Goal: Task Accomplishment & Management: Use online tool/utility

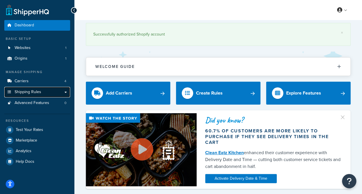
click at [67, 93] on link "Shipping Rules" at bounding box center [37, 92] width 66 height 11
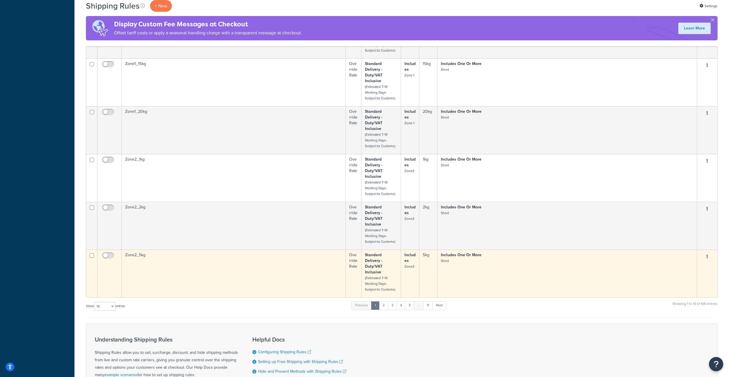
scroll to position [321, 0]
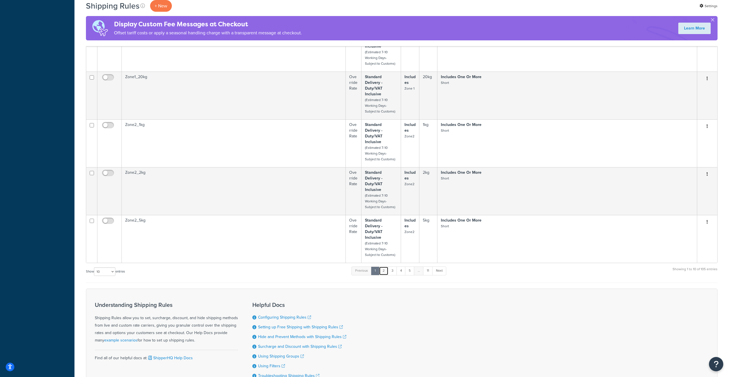
click at [362, 194] on link "2" at bounding box center [383, 271] width 9 height 9
click at [362, 194] on link "3" at bounding box center [391, 271] width 9 height 9
click at [362, 194] on link "4" at bounding box center [399, 271] width 9 height 9
click at [362, 194] on link "5" at bounding box center [408, 271] width 9 height 9
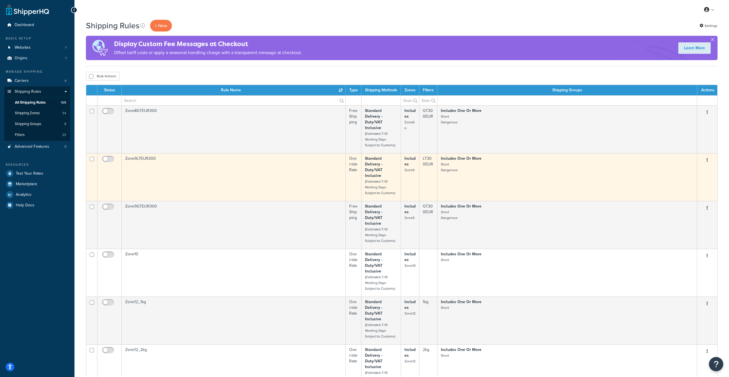
scroll to position [0, 0]
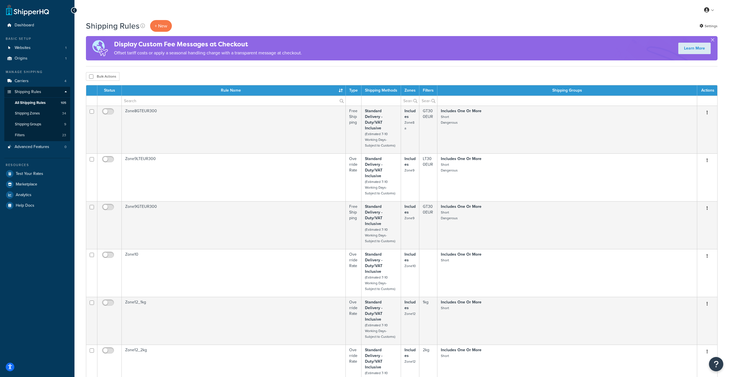
click at [316, 88] on th "Rule Name" at bounding box center [234, 90] width 224 height 10
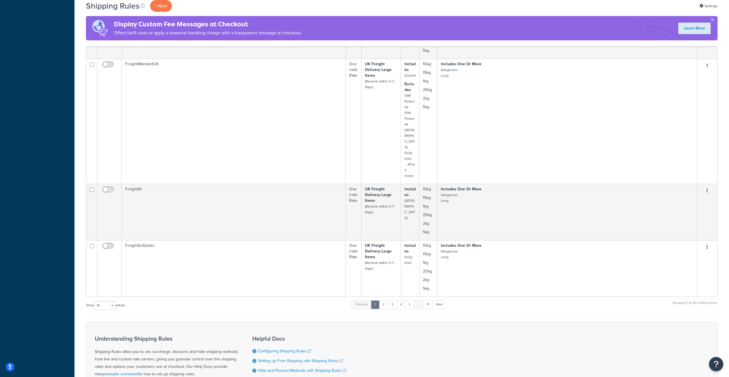
scroll to position [544, 0]
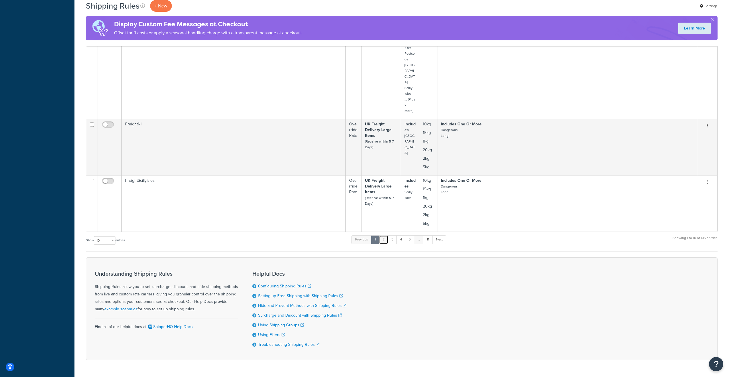
click at [362, 194] on link "2" at bounding box center [383, 239] width 9 height 9
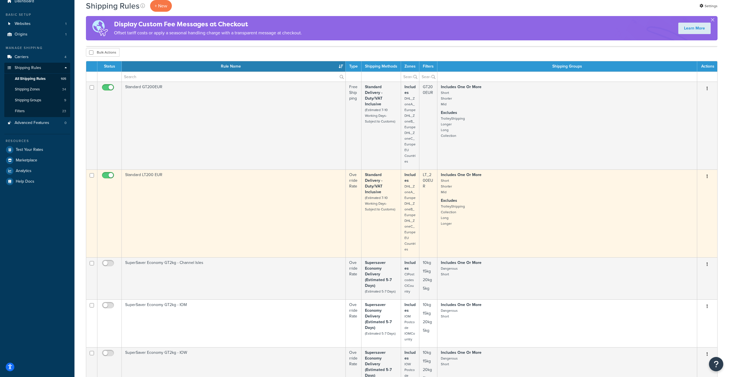
scroll to position [12, 0]
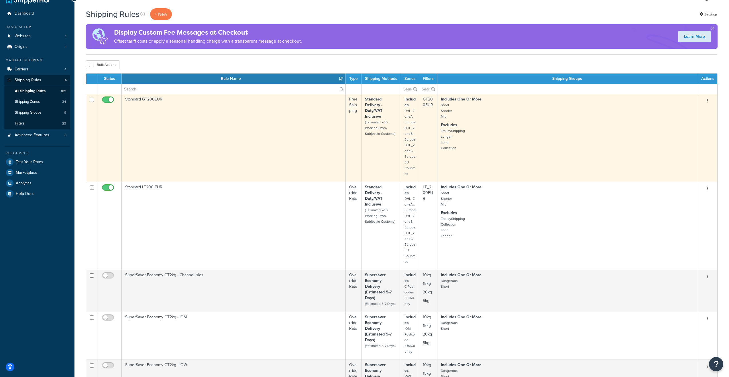
click at [289, 131] on td "Standard GT200EUR" at bounding box center [234, 138] width 224 height 88
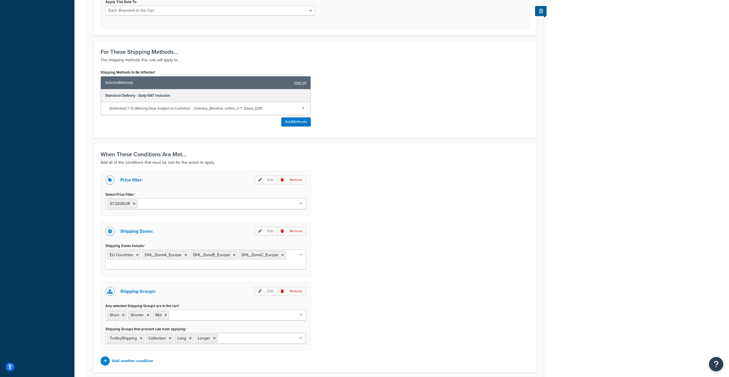
scroll to position [277, 0]
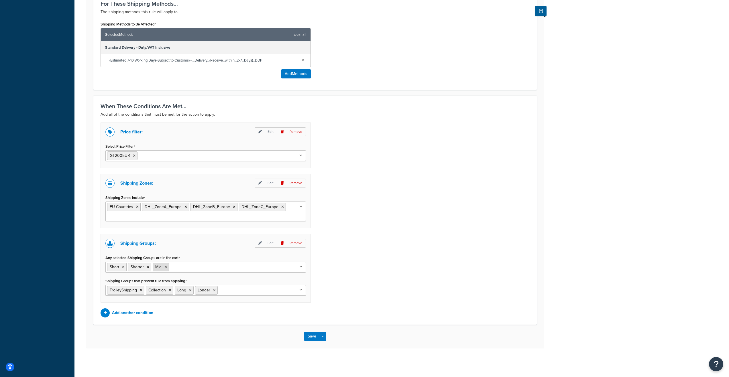
click at [165, 267] on icon at bounding box center [165, 266] width 3 height 3
click at [355, 279] on div "Price filter: Edit Remove Select Price Filter GT200EUR GT36EUR GT330EUR LT36EUR…" at bounding box center [315, 220] width 438 height 195
click at [301, 290] on icon at bounding box center [300, 289] width 3 height 3
click at [385, 335] on div "Save Save Dropdown Save and Edit Save and Duplicate Save and Create New" at bounding box center [315, 336] width 458 height 23
click at [312, 339] on button "Save" at bounding box center [311, 336] width 15 height 9
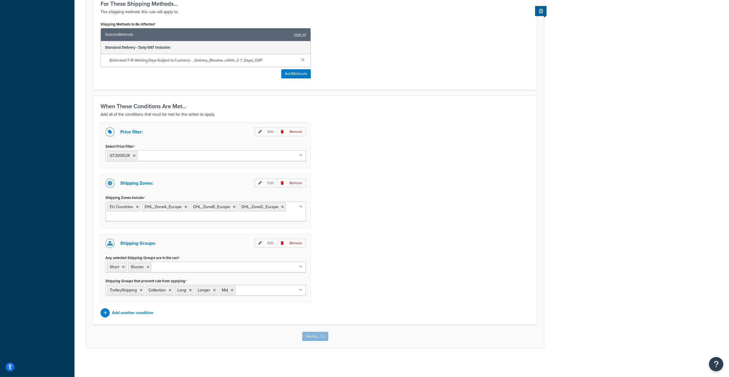
scroll to position [0, 0]
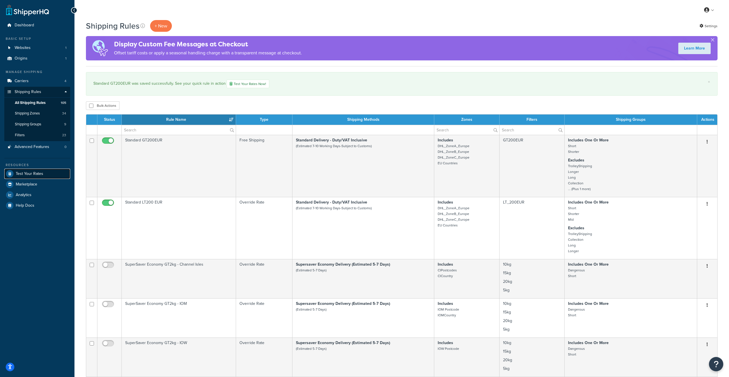
click at [42, 172] on span "Test Your Rates" at bounding box center [29, 174] width 27 height 5
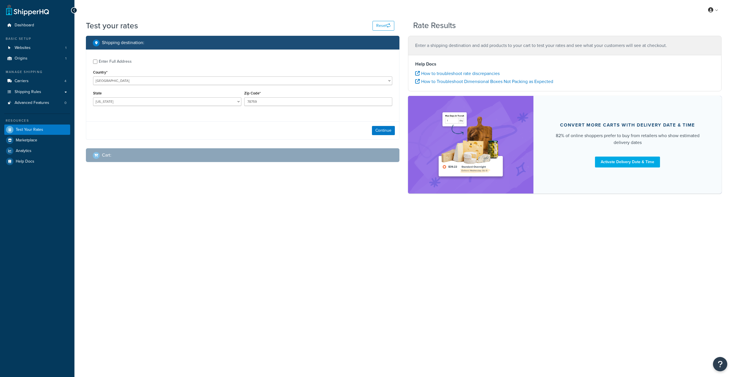
select select "[GEOGRAPHIC_DATA]"
click at [131, 81] on select "United States United Kingdom Afghanistan Åland Islands Albania Algeria American…" at bounding box center [242, 80] width 299 height 9
select select "FR"
click at [129, 80] on select "United States United Kingdom Afghanistan Åland Islands Albania Algeria American…" at bounding box center [242, 80] width 299 height 9
click at [185, 101] on select "Ain Aisne Allier Alpes-de-Haute-Provence Alpes-Maritimes Ardèche Ardennes Arièg…" at bounding box center [167, 101] width 148 height 9
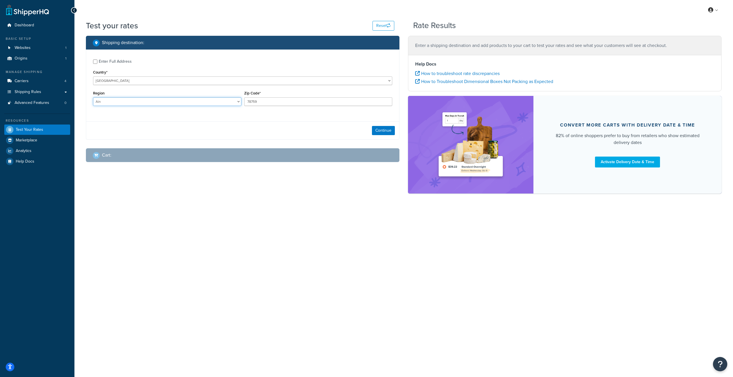
select select "92"
click at [93, 97] on select "Ain Aisne Allier Alpes-de-Haute-Provence Alpes-Maritimes Ardèche Ardennes Arièg…" at bounding box center [167, 101] width 148 height 9
drag, startPoint x: 266, startPoint y: 101, endPoint x: 240, endPoint y: 105, distance: 26.1
click at [240, 105] on div "Region Ain Aisne Allier Alpes-de-Haute-Provence Alpes-Maritimes Ardèche Ardenne…" at bounding box center [243, 99] width 302 height 21
type input "92300"
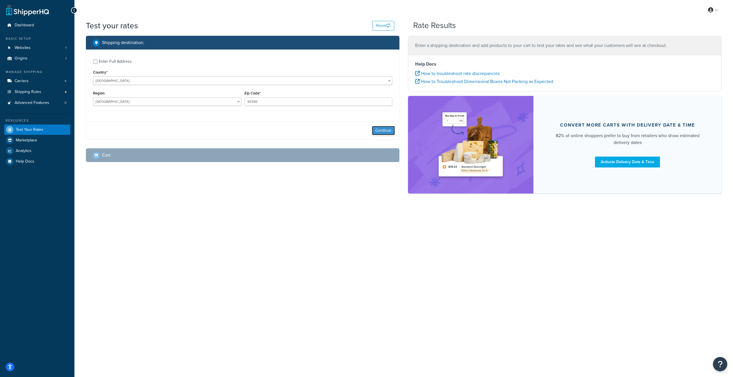
click at [385, 133] on button "Continue" at bounding box center [383, 130] width 23 height 9
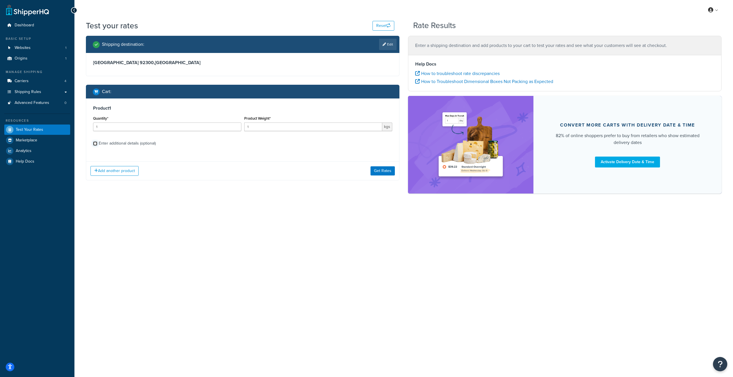
click at [97, 144] on input "Enter additional details (optional)" at bounding box center [95, 143] width 4 height 4
checkbox input "true"
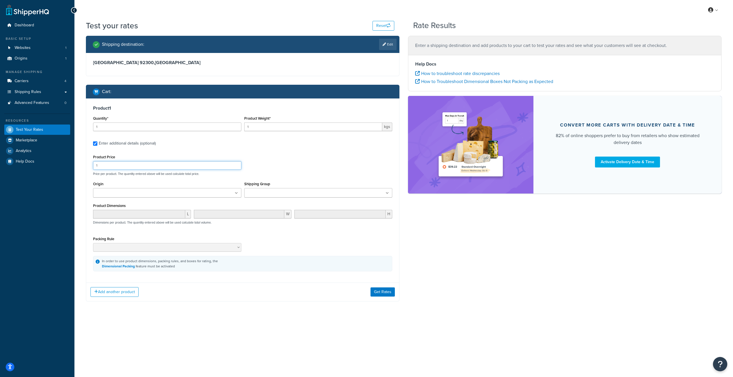
drag, startPoint x: 115, startPoint y: 166, endPoint x: 89, endPoint y: 167, distance: 25.5
click at [89, 167] on div "Product 1 Quantity* 1 Product Weight* 1 kgs Enter additional details (optional)…" at bounding box center [242, 189] width 313 height 180
type input "250"
click at [387, 193] on icon at bounding box center [387, 193] width 3 height 3
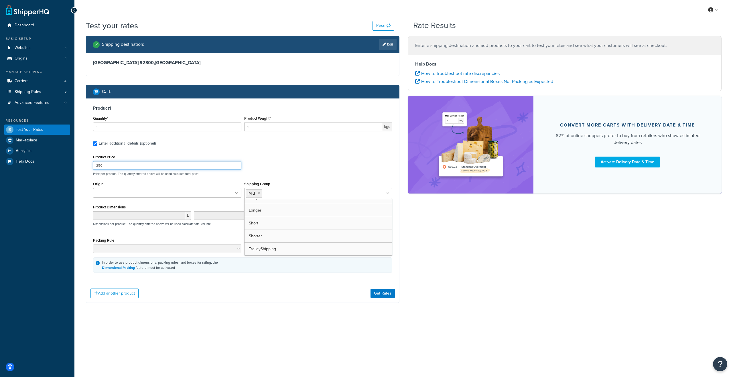
click at [291, 167] on div "Product Price 250 Price per product. The quantity entered above will be used ca…" at bounding box center [243, 164] width 302 height 23
click at [380, 296] on button "Get Rates" at bounding box center [383, 293] width 24 height 9
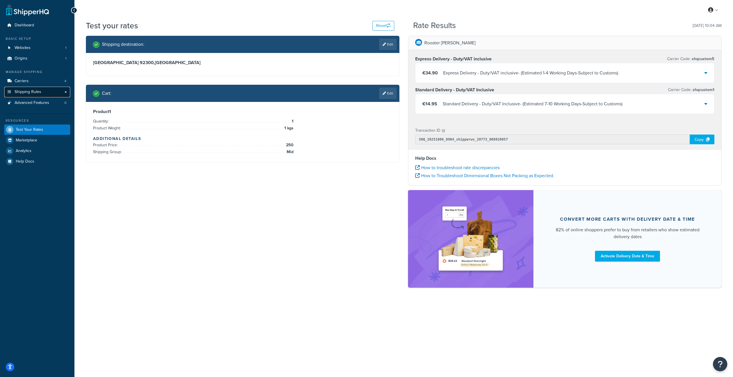
click at [58, 92] on link "Shipping Rules" at bounding box center [37, 92] width 66 height 11
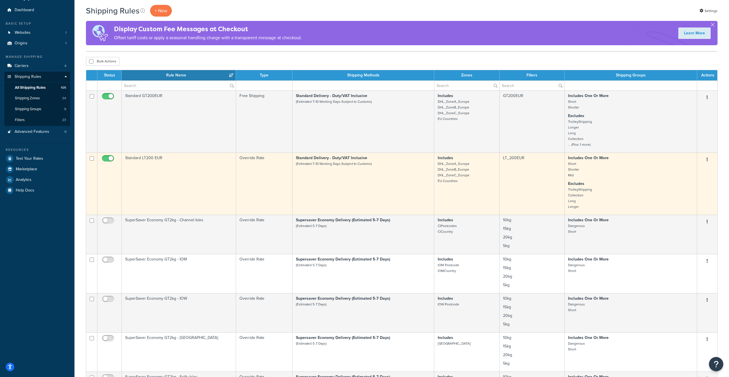
scroll to position [29, 0]
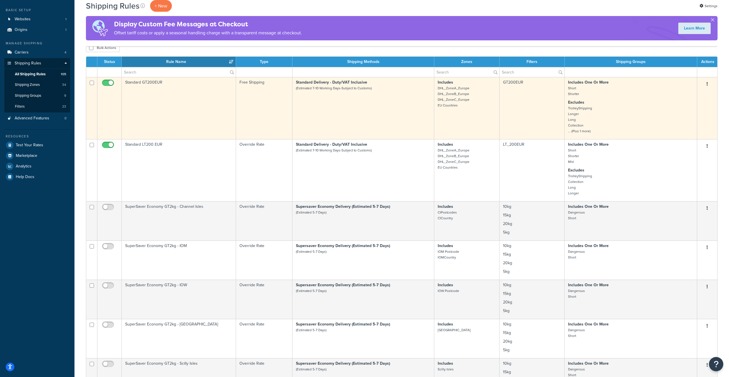
click at [194, 113] on td "Standard GT200EUR" at bounding box center [179, 108] width 114 height 62
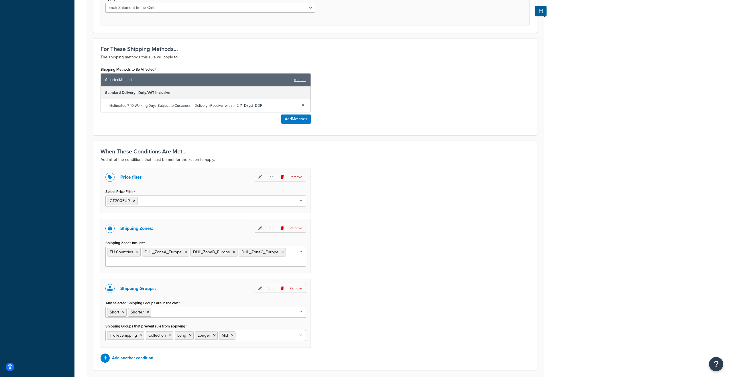
scroll to position [277, 0]
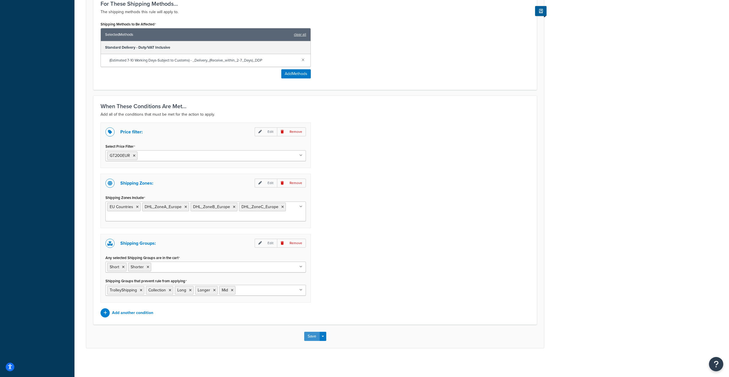
click at [310, 338] on button "Save" at bounding box center [311, 336] width 15 height 9
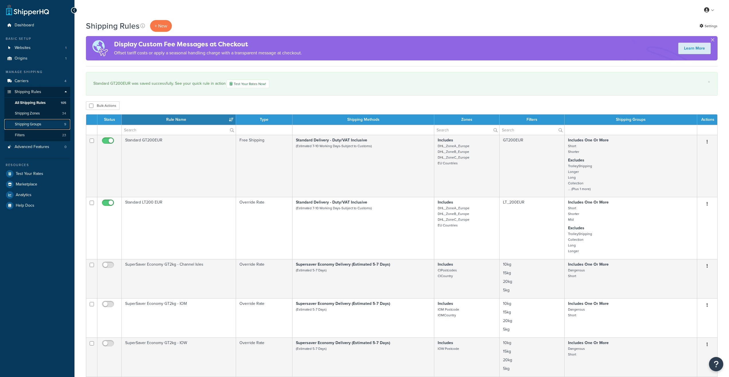
click at [34, 123] on span "Shipping Groups" at bounding box center [28, 124] width 26 height 5
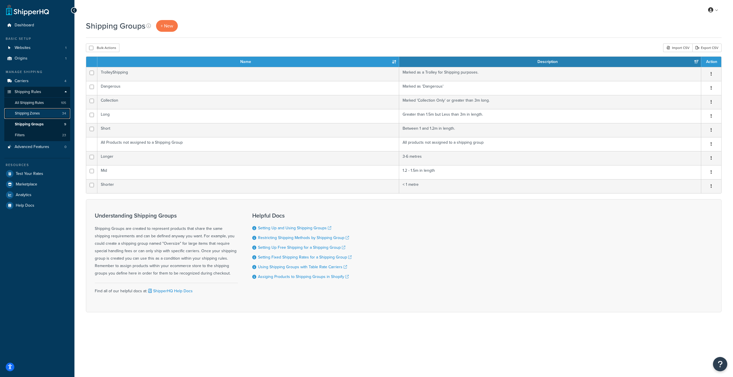
click at [28, 113] on span "Shipping Zones" at bounding box center [27, 113] width 25 height 5
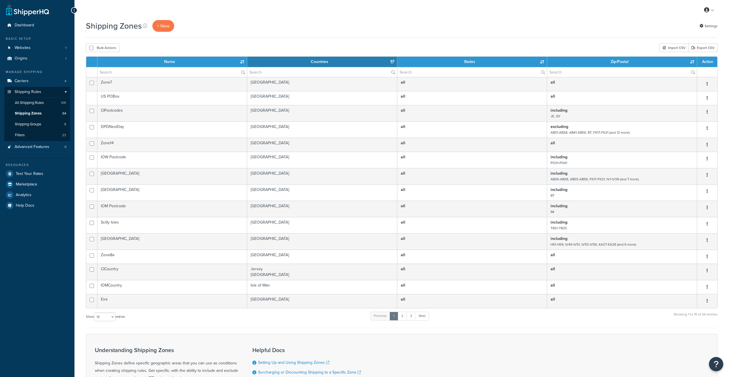
select select "15"
click at [63, 135] on span "23" at bounding box center [64, 135] width 4 height 5
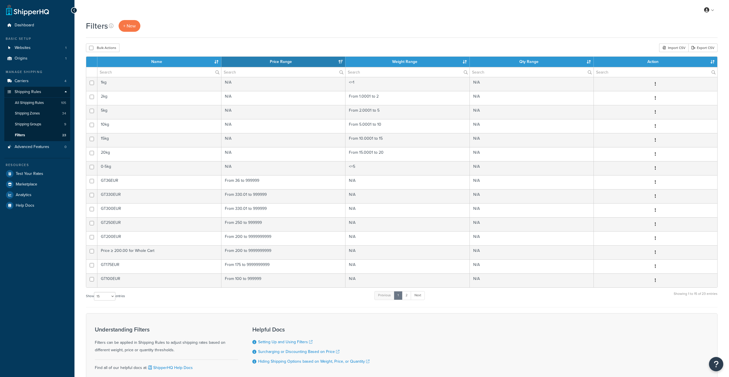
select select "15"
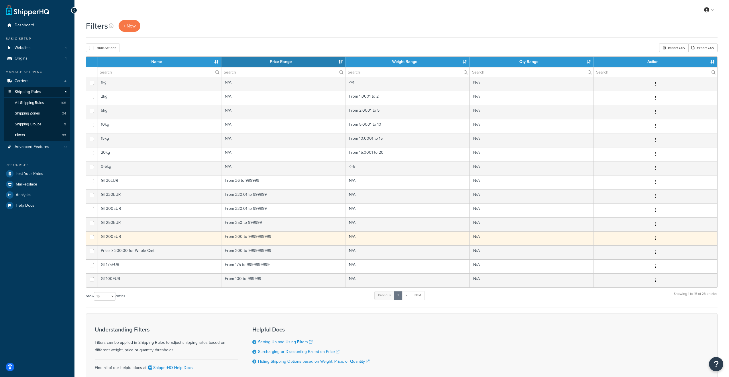
click at [110, 236] on td "GT200EUR" at bounding box center [159, 238] width 124 height 14
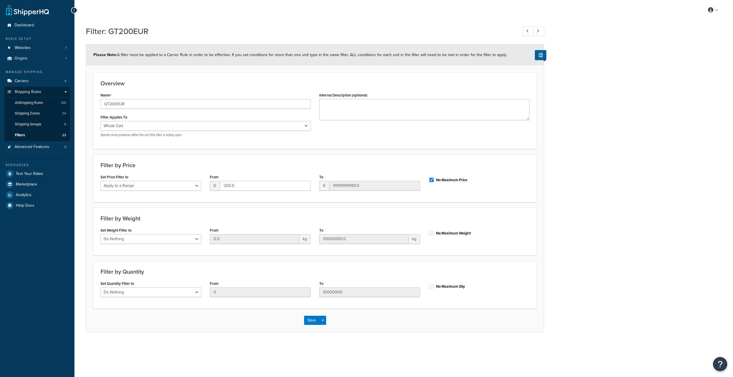
select select "range"
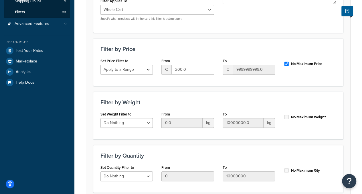
scroll to position [30, 0]
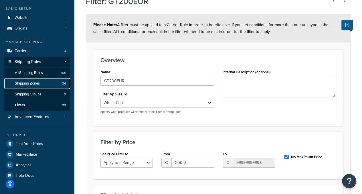
click at [39, 84] on span "Shipping Zones" at bounding box center [27, 83] width 25 height 5
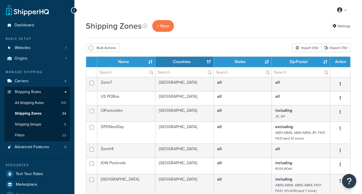
select select "15"
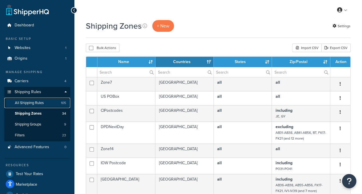
click at [35, 101] on span "All Shipping Rules" at bounding box center [29, 103] width 29 height 5
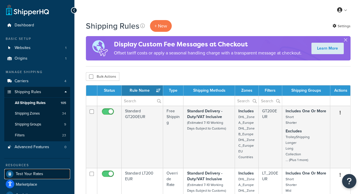
click at [32, 172] on span "Test Your Rates" at bounding box center [29, 174] width 27 height 5
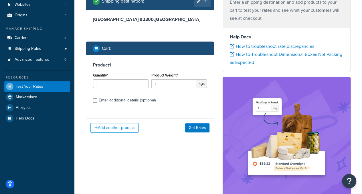
scroll to position [57, 0]
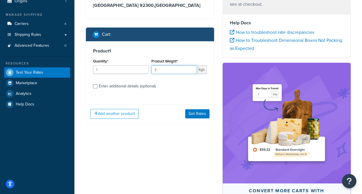
click at [191, 68] on input "2" at bounding box center [175, 69] width 46 height 9
type input "3"
click at [191, 68] on input "3" at bounding box center [175, 69] width 46 height 9
click at [97, 86] on input "Enter additional details (optional)" at bounding box center [95, 86] width 4 height 4
checkbox input "true"
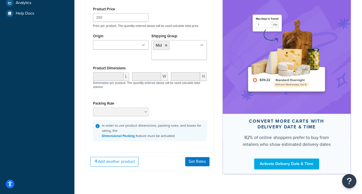
scroll to position [161, 0]
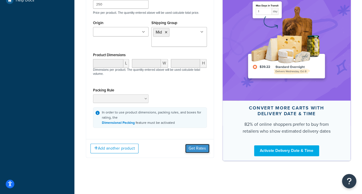
click at [191, 149] on button "Get Rates" at bounding box center [197, 148] width 24 height 9
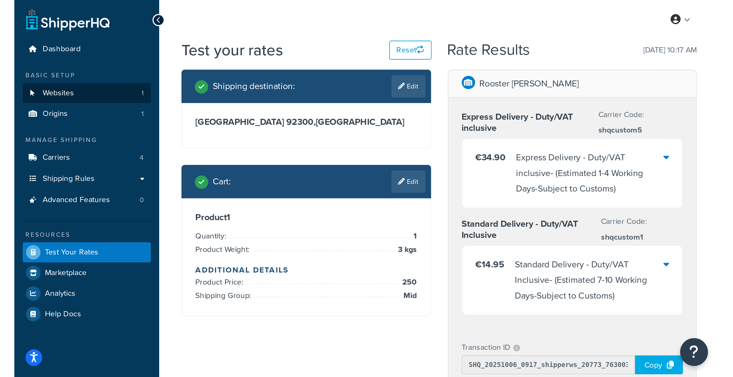
scroll to position [0, 0]
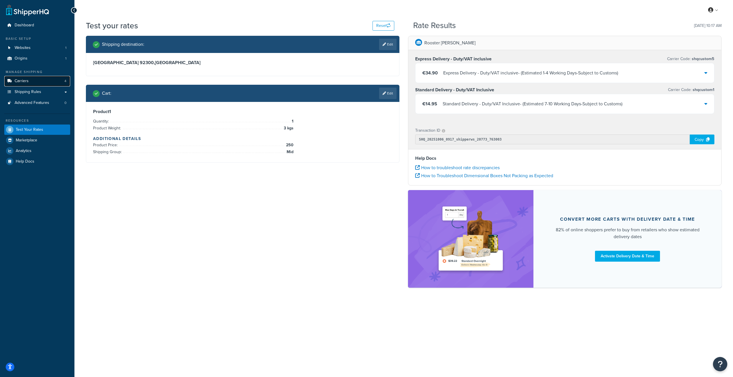
click at [40, 83] on link "Carriers 4" at bounding box center [37, 81] width 66 height 11
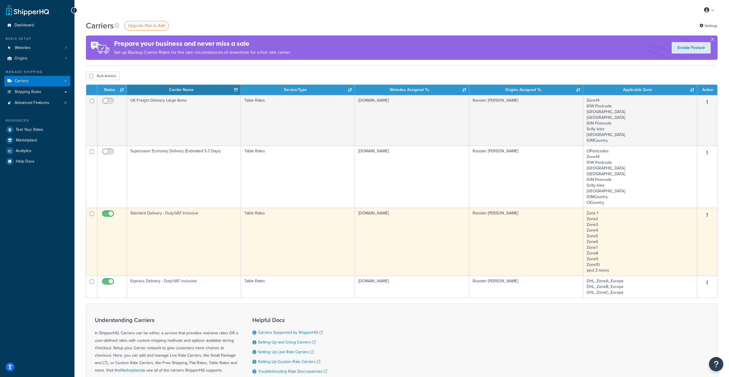
click at [180, 241] on td "Standard Delivery - Duty/VAT Inclusive" at bounding box center [184, 242] width 114 height 68
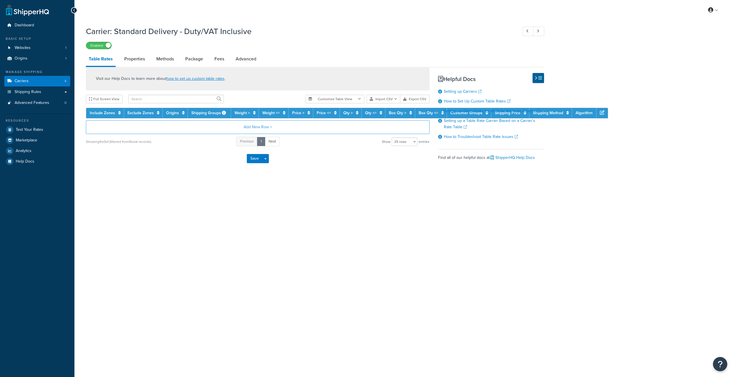
select select "25"
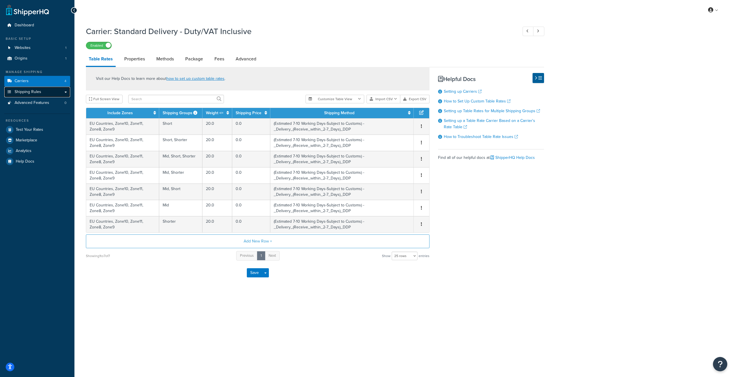
click at [47, 94] on link "Shipping Rules" at bounding box center [37, 92] width 66 height 11
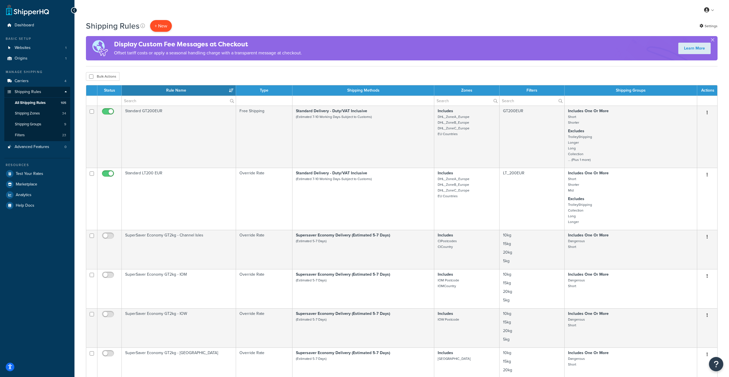
click at [160, 28] on p "+ New" at bounding box center [161, 26] width 22 height 12
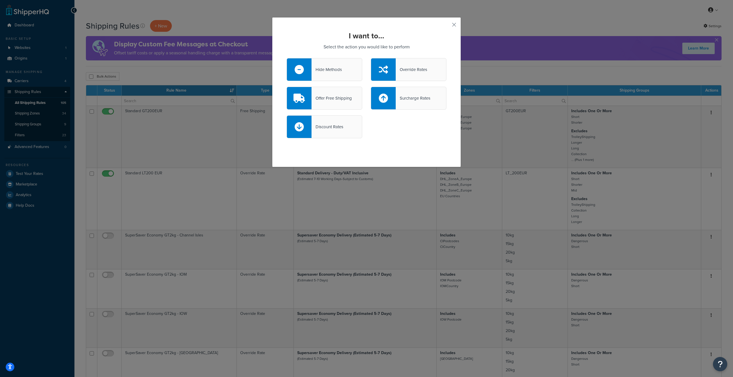
click at [408, 72] on div "Override Rates" at bounding box center [412, 70] width 32 height 8
click at [0, 0] on input "Override Rates" at bounding box center [0, 0] width 0 height 0
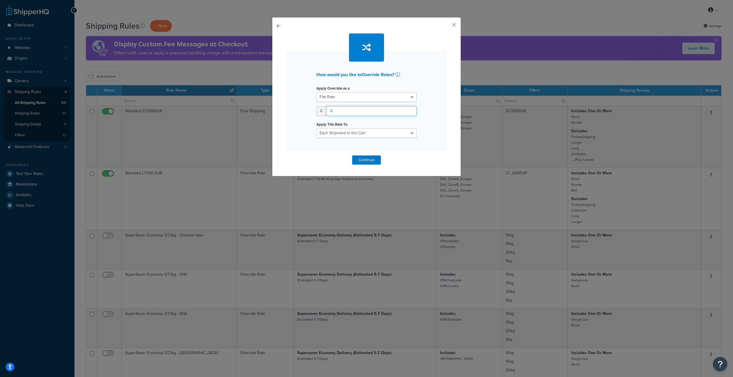
click at [338, 111] on input "0" at bounding box center [371, 111] width 90 height 10
type input "9.95"
click at [362, 130] on select "Each Shipment in the Cart Each Shipping Group in the Cart Each Item within a Sh…" at bounding box center [366, 133] width 100 height 10
click at [362, 131] on select "Each Shipment in the Cart Each Shipping Group in the Cart Each Item within a Sh…" at bounding box center [366, 133] width 100 height 10
click at [360, 160] on button "Continue" at bounding box center [366, 160] width 29 height 9
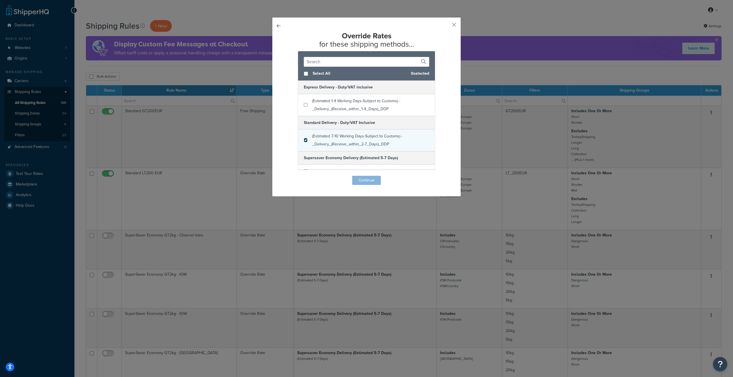
click at [305, 139] on input "checkbox" at bounding box center [306, 140] width 4 height 4
checkbox input "true"
click at [372, 180] on button "Continue" at bounding box center [366, 180] width 29 height 9
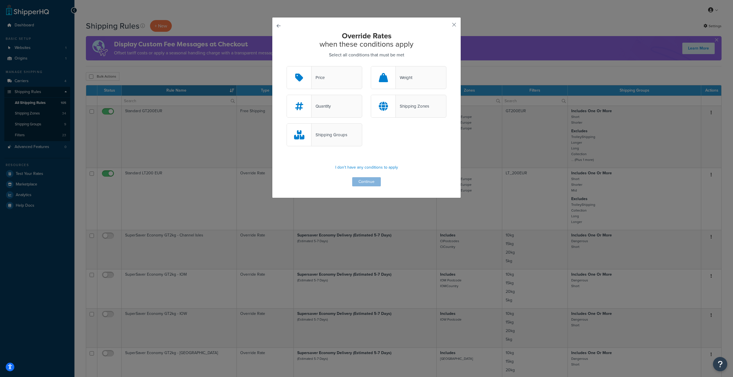
click at [331, 78] on div "Price" at bounding box center [325, 77] width 76 height 23
click at [0, 0] on input "Price" at bounding box center [0, 0] width 0 height 0
click at [335, 131] on div "Shipping Groups" at bounding box center [330, 135] width 36 height 8
click at [0, 0] on input "Shipping Groups" at bounding box center [0, 0] width 0 height 0
click at [408, 109] on div "Shipping Zones" at bounding box center [413, 106] width 34 height 8
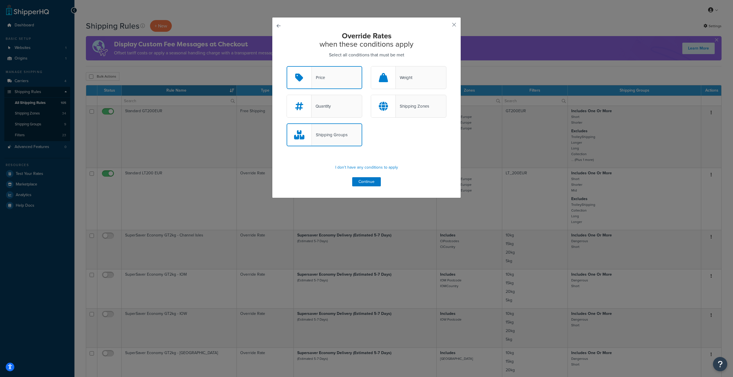
click at [0, 0] on input "Shipping Zones" at bounding box center [0, 0] width 0 height 0
click at [372, 181] on button "Continue" at bounding box center [366, 181] width 29 height 9
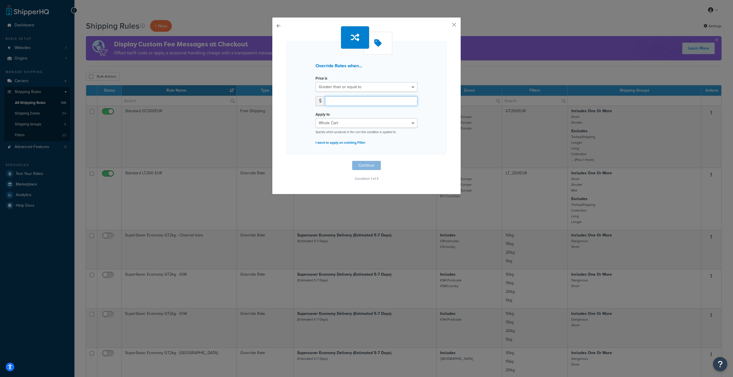
click at [393, 102] on input "number" at bounding box center [371, 101] width 93 height 10
type input "200.00"
click at [364, 166] on button "Continue" at bounding box center [366, 165] width 29 height 9
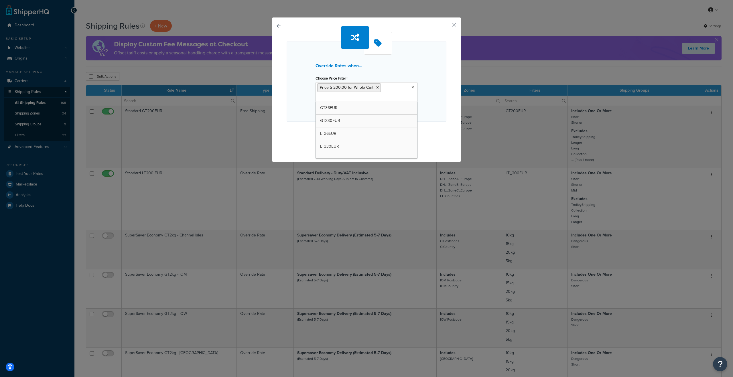
click at [412, 86] on icon at bounding box center [413, 87] width 3 height 3
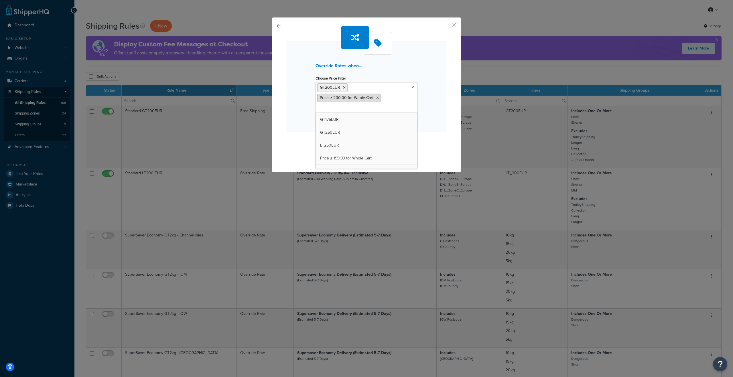
click at [376, 97] on icon at bounding box center [377, 97] width 3 height 3
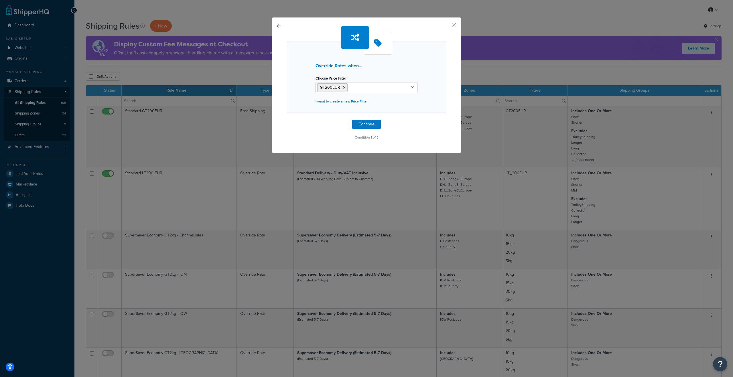
click at [434, 122] on div "Override Rates when... Choose Price Filter GT200EUR GT36EUR GT330EUR LT36EUR LT…" at bounding box center [367, 83] width 160 height 115
click at [373, 124] on button "Continue" at bounding box center [366, 124] width 29 height 9
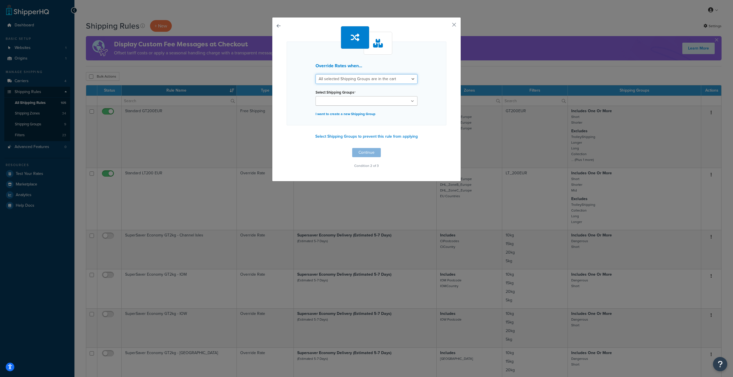
click at [412, 78] on select "All selected Shipping Groups are in the cart Any selected Shipping Groups are i…" at bounding box center [367, 79] width 102 height 10
click at [316, 74] on select "All selected Shipping Groups are in the cart Any selected Shipping Groups are i…" at bounding box center [367, 79] width 102 height 10
click at [412, 101] on icon at bounding box center [413, 101] width 3 height 3
click at [431, 149] on div "Override Rates when... All selected Shipping Groups are in the cart Any selecte…" at bounding box center [367, 98] width 160 height 145
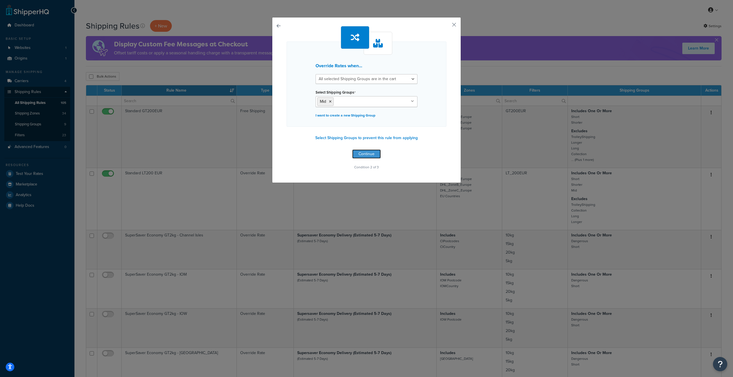
click at [372, 155] on button "Continue" at bounding box center [366, 153] width 29 height 9
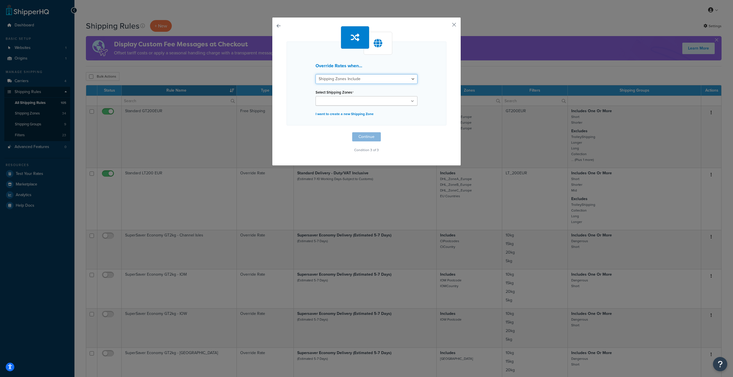
click at [412, 79] on select "Shipping Zones Include Shipping Zones Do Not Include" at bounding box center [367, 79] width 102 height 10
click at [412, 104] on ul at bounding box center [367, 100] width 102 height 9
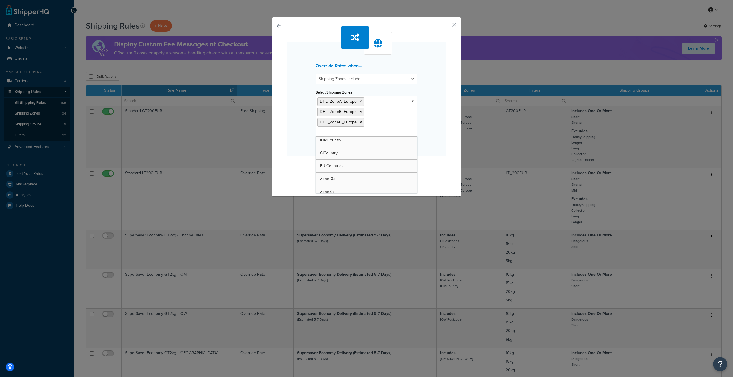
scroll to position [285, 0]
click at [432, 169] on div "Override Rates when... Shipping Zones Include Shipping Zones Do Not Include Sel…" at bounding box center [367, 105] width 160 height 159
drag, startPoint x: 420, startPoint y: 28, endPoint x: 396, endPoint y: 32, distance: 25.3
click at [396, 32] on div "Override Rates when... Shipping Zones Include Shipping Zones Do Not Include Sel…" at bounding box center [367, 105] width 160 height 159
click at [370, 168] on button "Continue" at bounding box center [366, 167] width 29 height 9
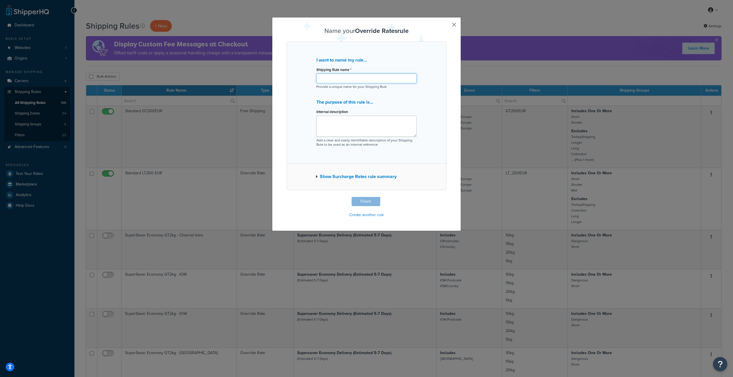
click at [337, 79] on input "Shipping Rule name *" at bounding box center [366, 79] width 100 height 10
type input "Standard GT200EUR Mid"
click at [364, 202] on button "Finish" at bounding box center [366, 201] width 29 height 9
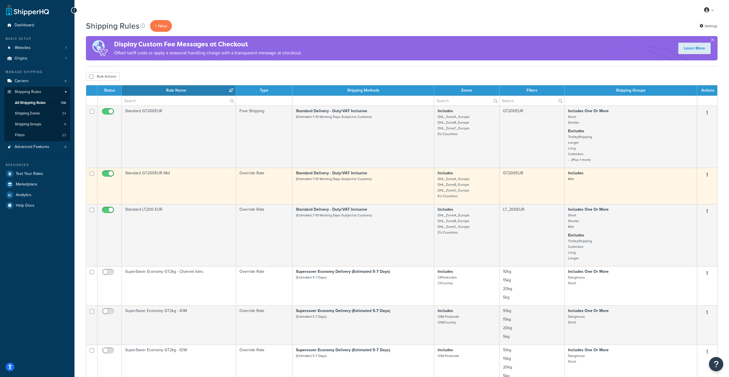
click at [107, 175] on input "checkbox" at bounding box center [109, 175] width 16 height 7
click at [111, 175] on input "checkbox" at bounding box center [109, 175] width 16 height 7
checkbox input "true"
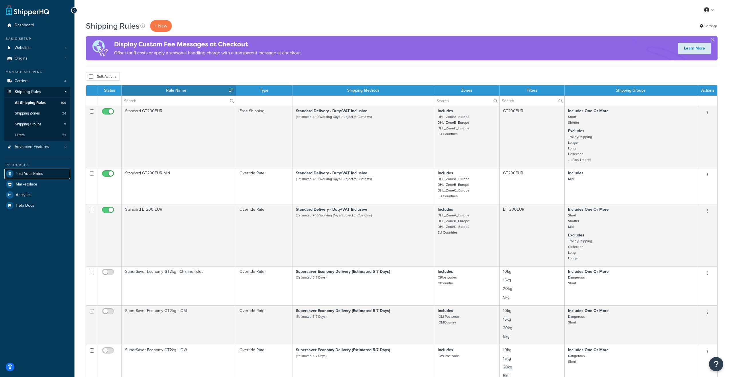
click at [33, 174] on span "Test Your Rates" at bounding box center [29, 174] width 27 height 5
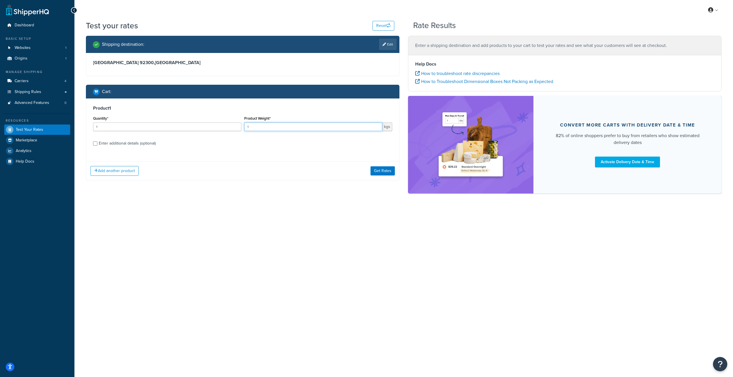
drag, startPoint x: 288, startPoint y: 128, endPoint x: 240, endPoint y: 131, distance: 48.5
click at [240, 131] on div "Quantity* 1 Product Weight* 1 kgs" at bounding box center [243, 125] width 302 height 21
type input "3"
click at [94, 145] on input "Enter additional details (optional)" at bounding box center [95, 143] width 4 height 4
checkbox input "true"
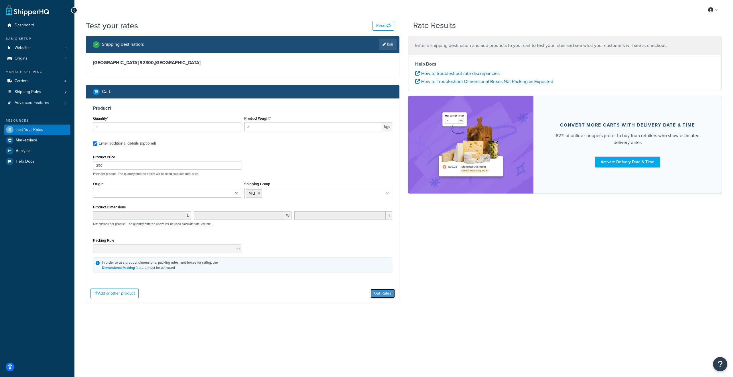
click at [382, 295] on button "Get Rates" at bounding box center [383, 293] width 24 height 9
